Goal: Task Accomplishment & Management: Manage account settings

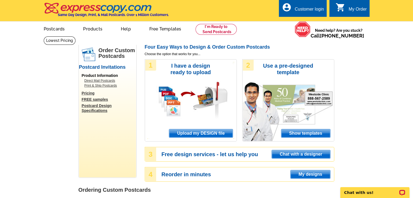
click at [312, 11] on div "Customer login" at bounding box center [309, 11] width 29 height 8
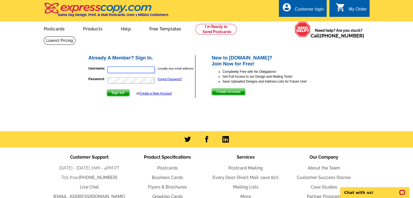
click at [115, 69] on input "Username:" at bounding box center [131, 70] width 48 height 7
type input "[EMAIL_ADDRESS][DOMAIN_NAME]"
